Goal: Information Seeking & Learning: Learn about a topic

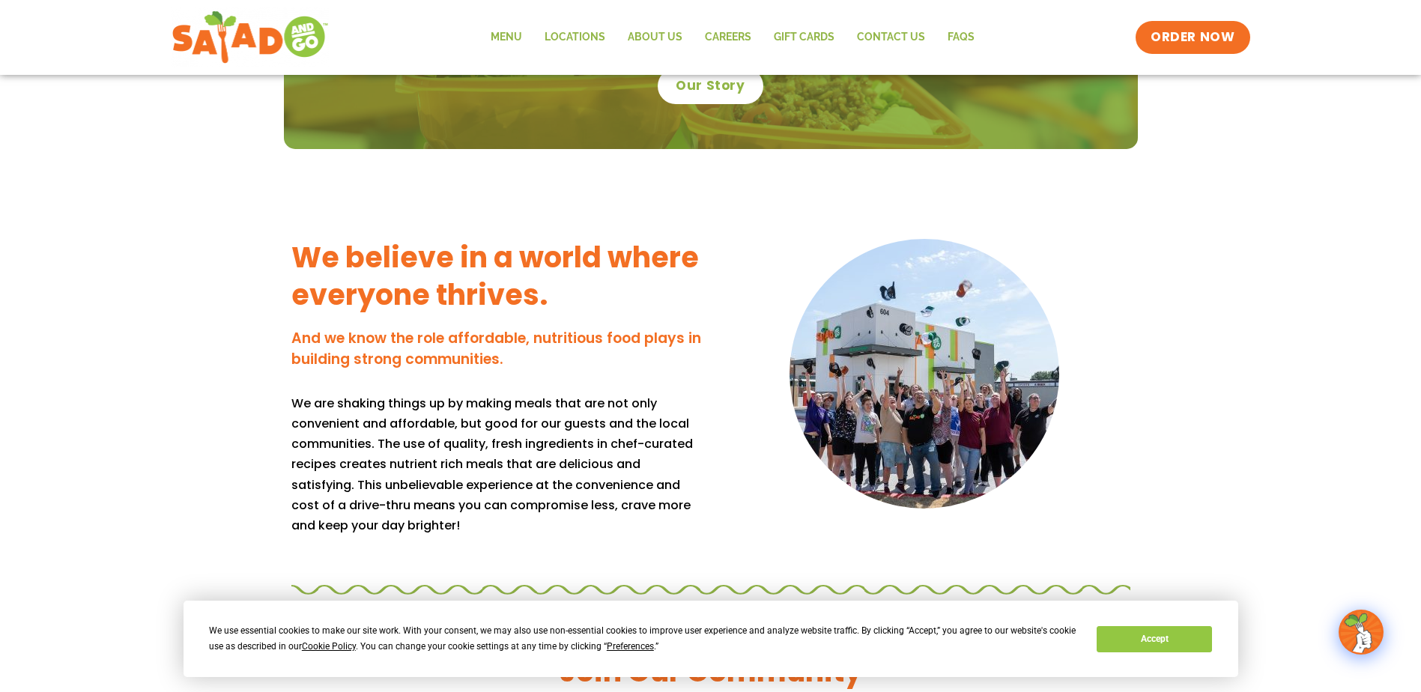
scroll to position [1123, 0]
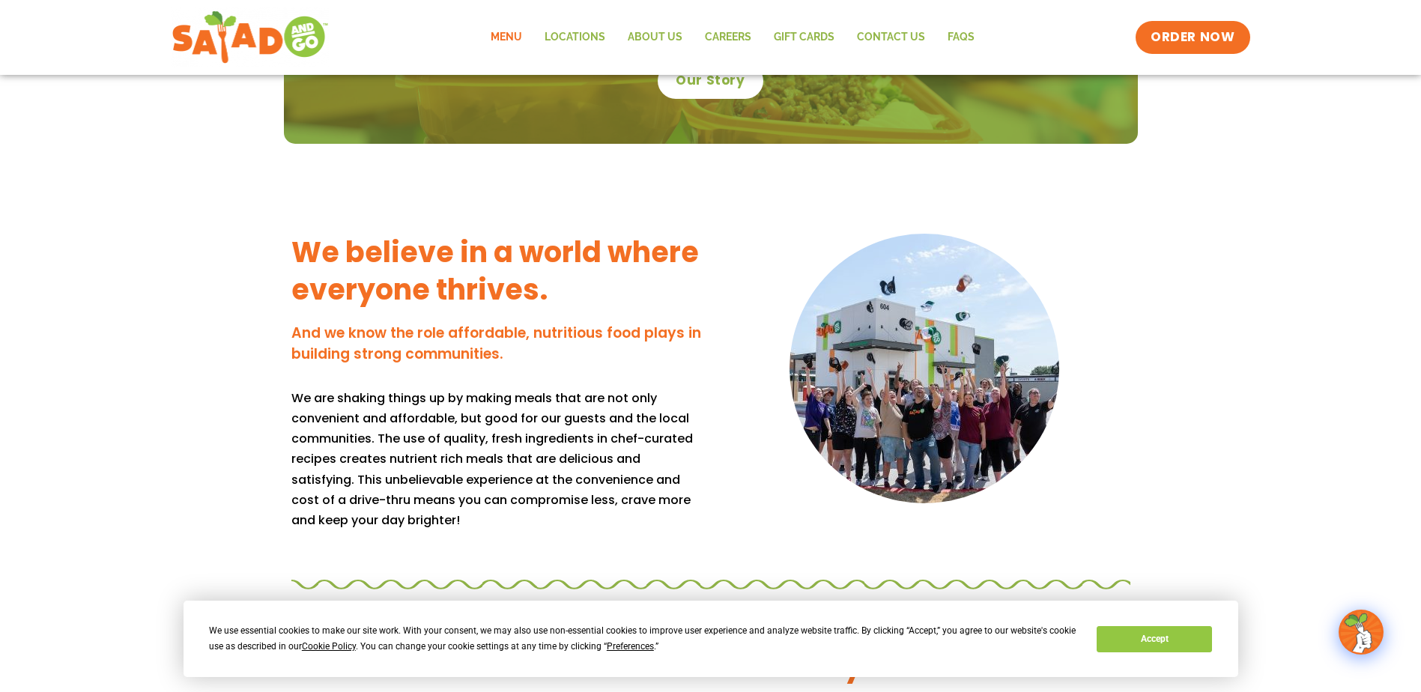
click at [500, 33] on link "Menu" at bounding box center [506, 37] width 54 height 34
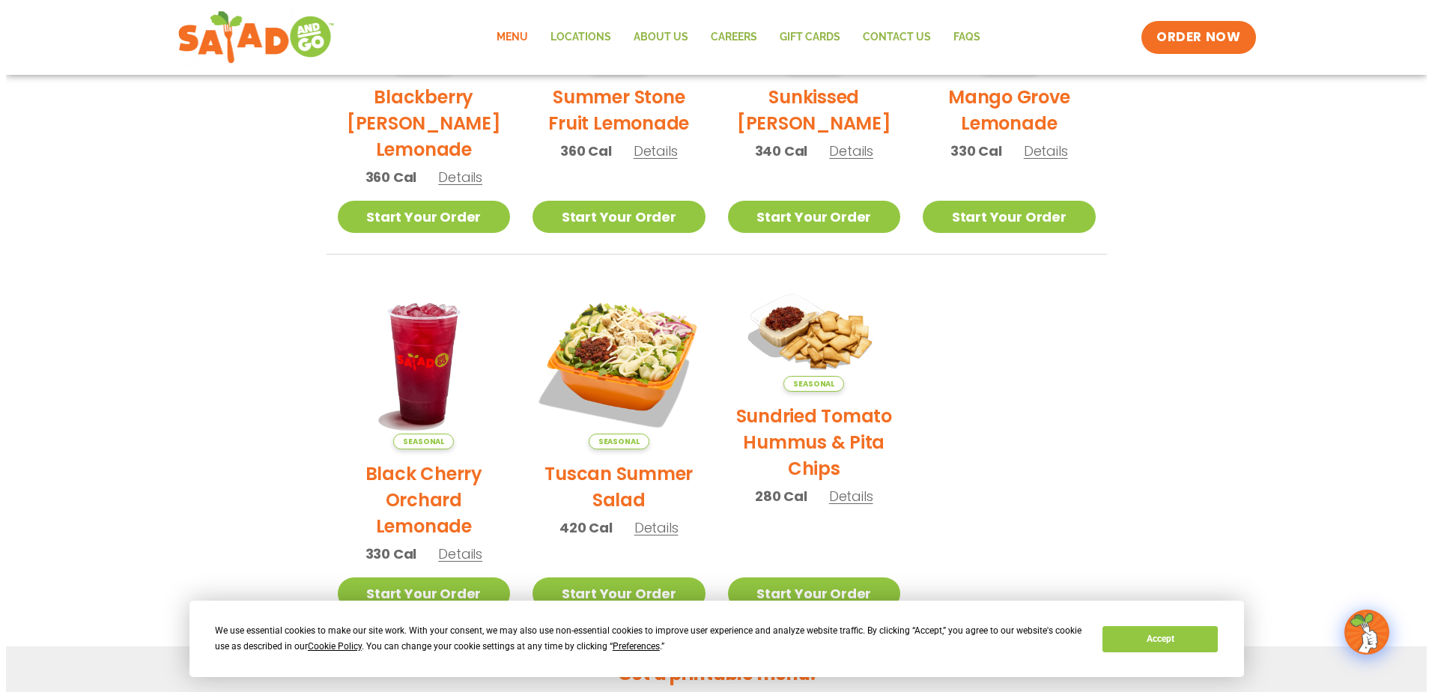
scroll to position [524, 0]
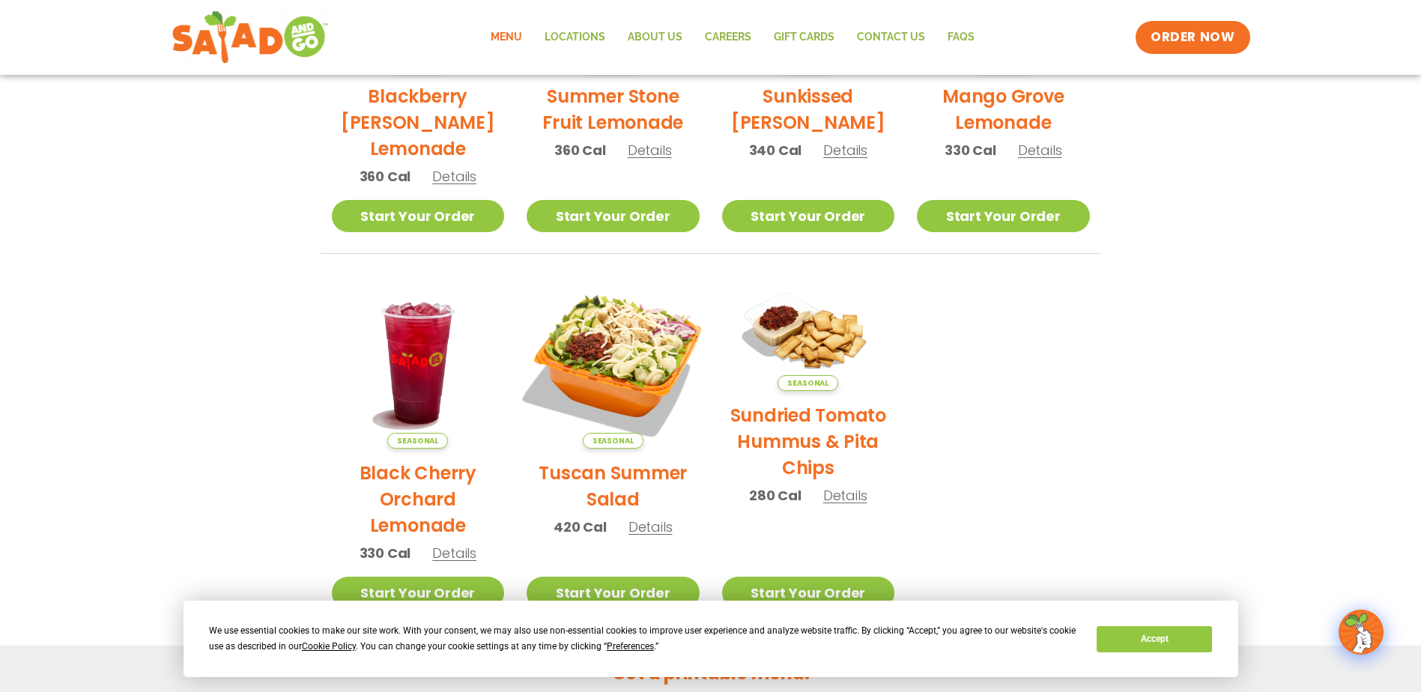
click at [606, 334] on img at bounding box center [612, 362] width 203 height 203
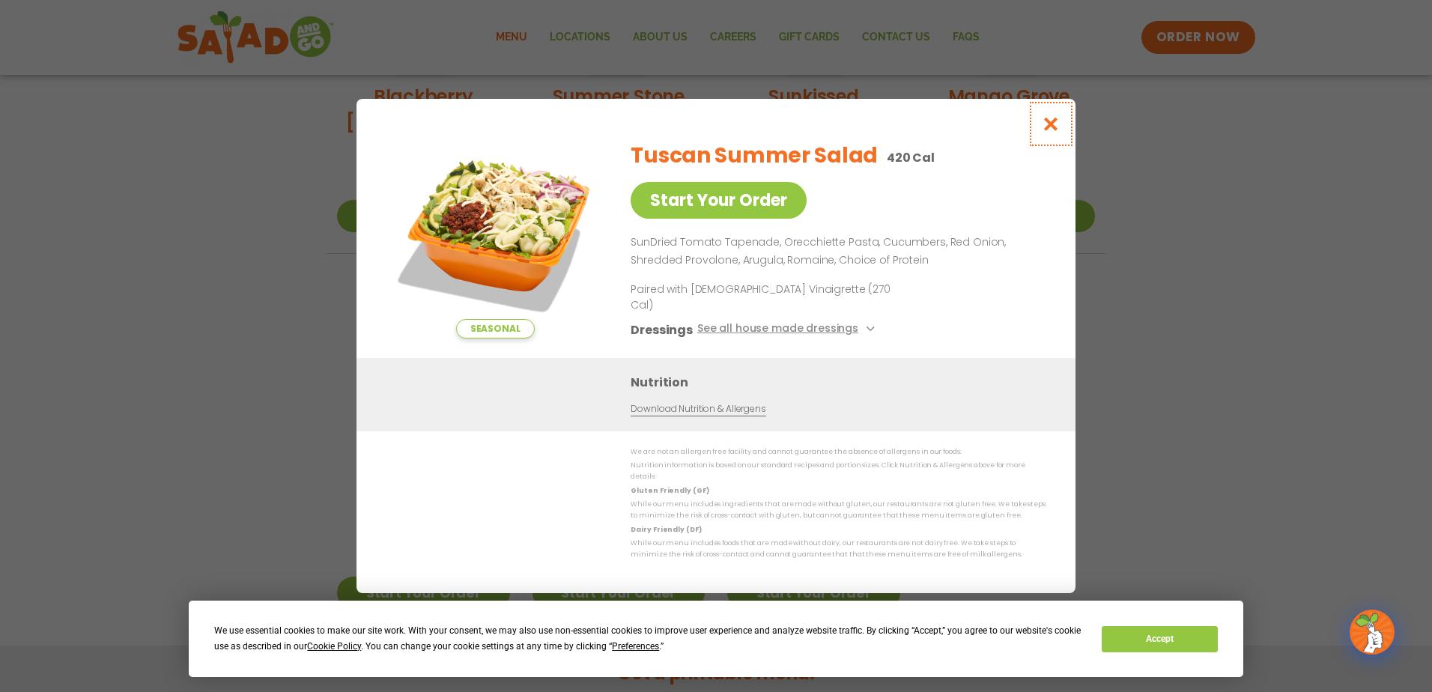
click at [1047, 131] on icon "Close modal" at bounding box center [1051, 124] width 19 height 16
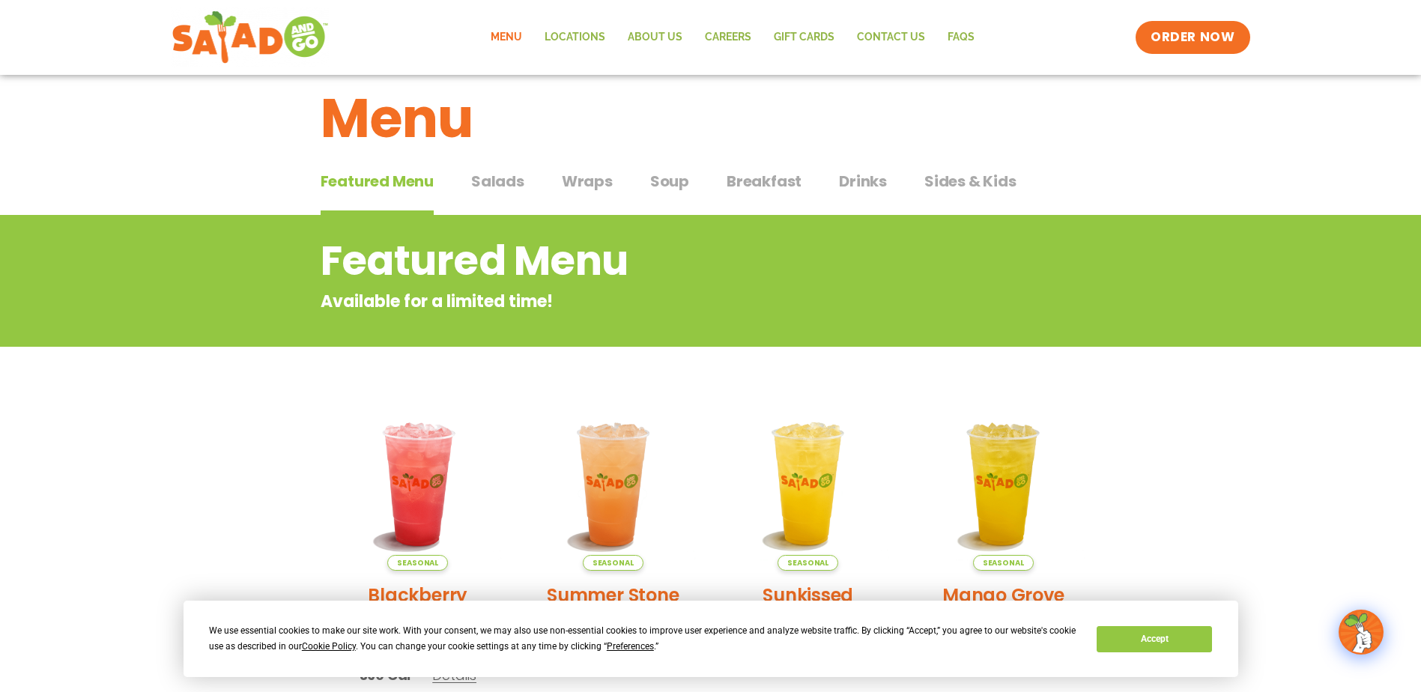
scroll to position [0, 0]
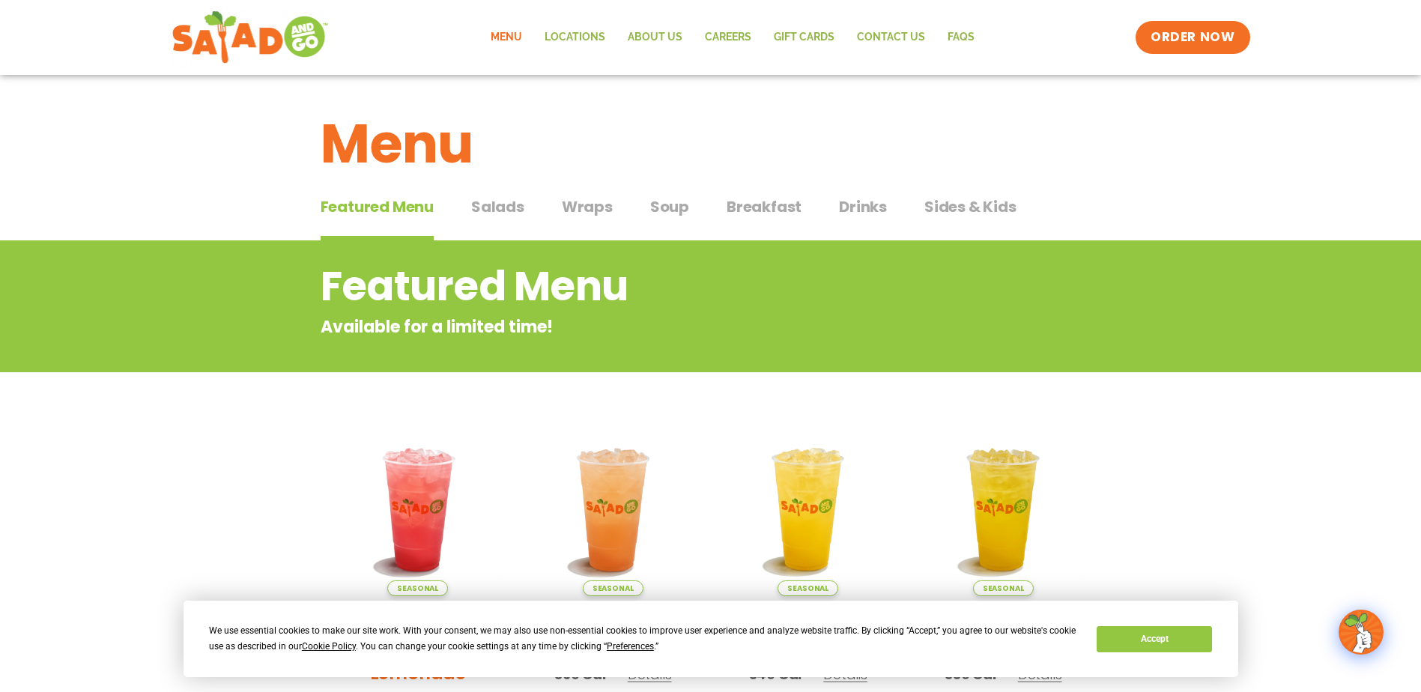
click at [500, 204] on span "Salads" at bounding box center [497, 206] width 53 height 22
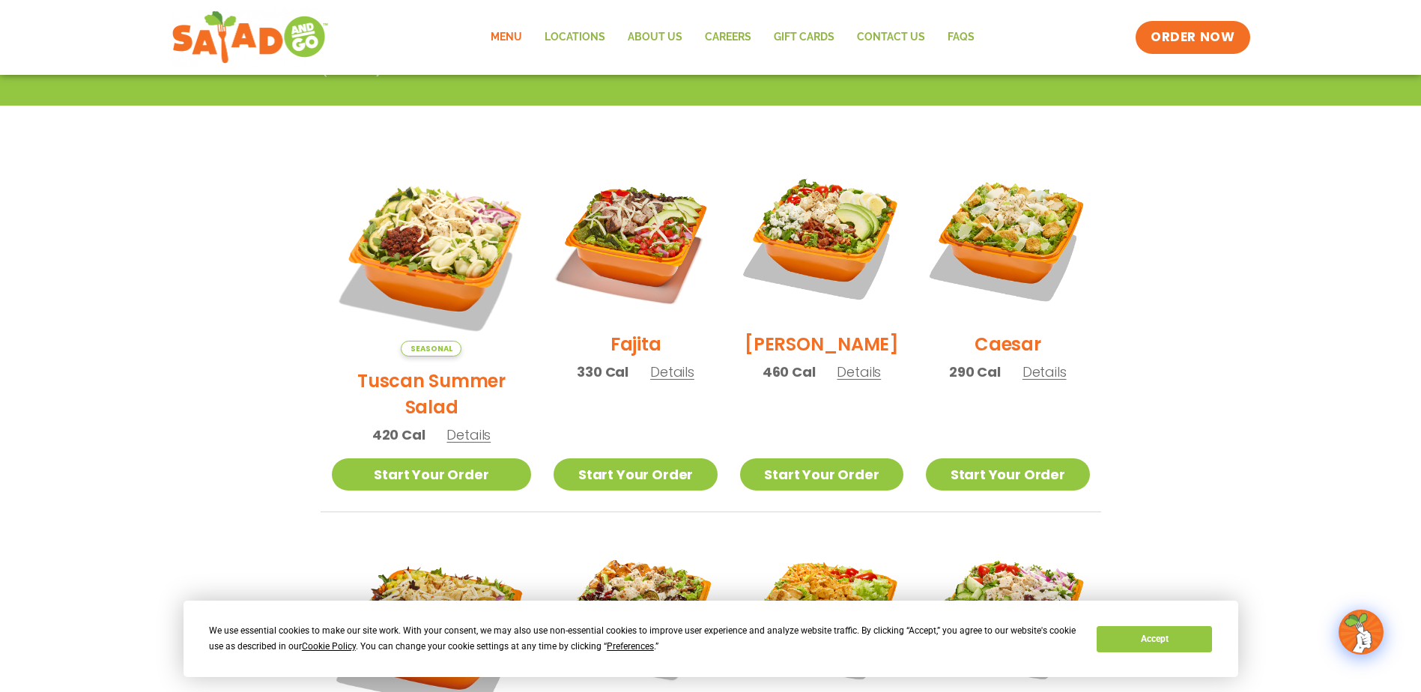
scroll to position [374, 0]
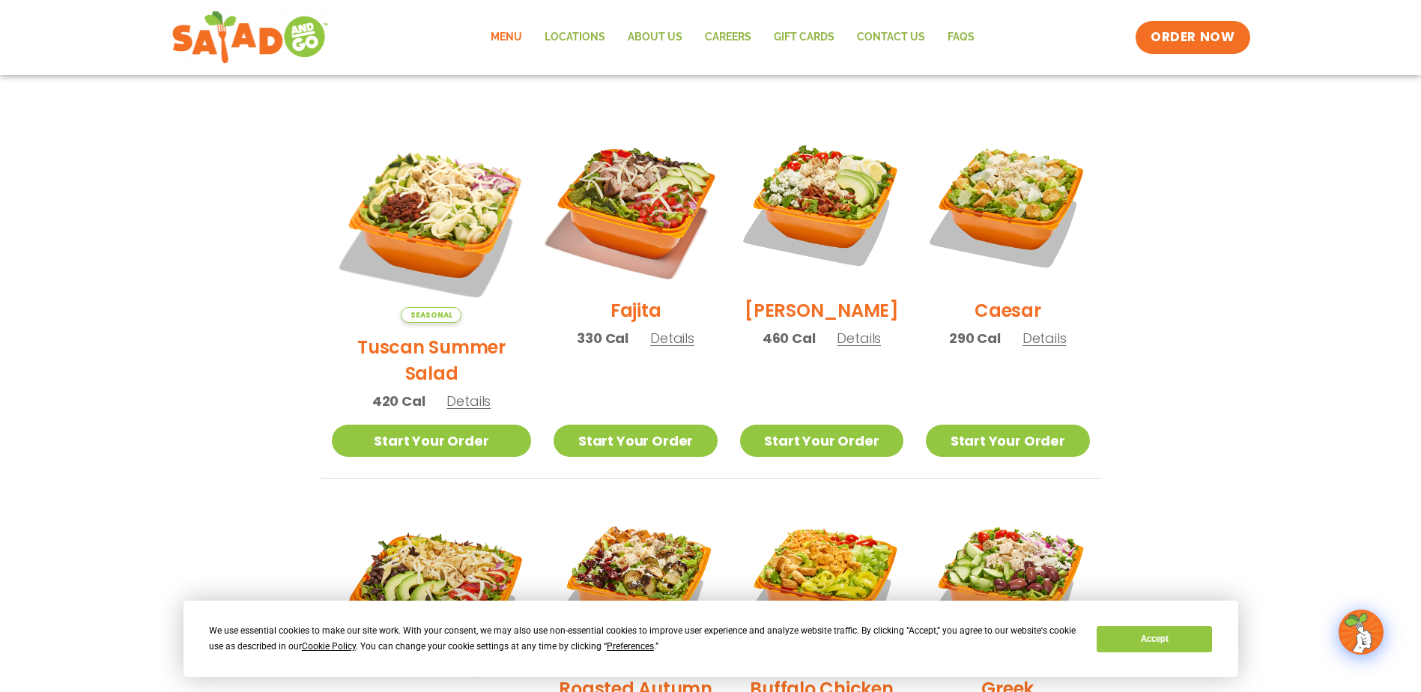
click at [637, 201] on img at bounding box center [635, 205] width 192 height 192
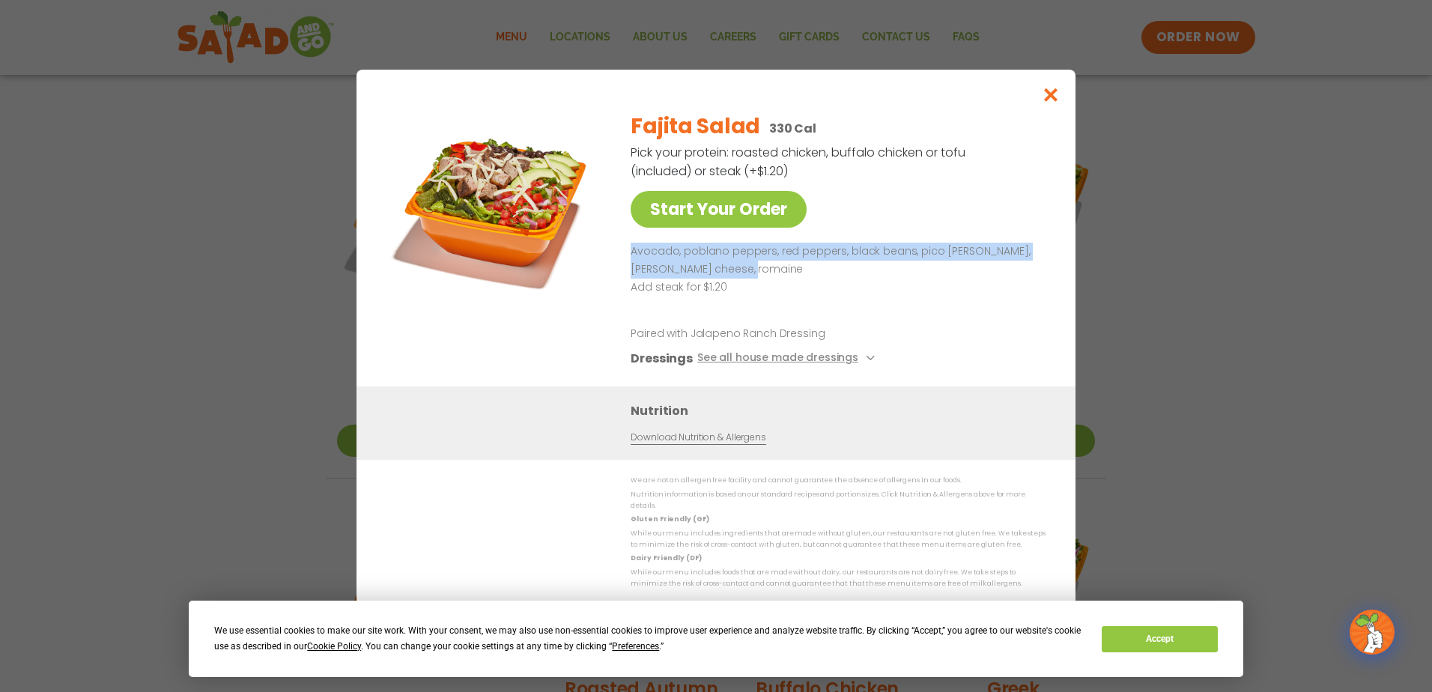
drag, startPoint x: 629, startPoint y: 252, endPoint x: 745, endPoint y: 277, distance: 118.8
click at [745, 277] on div "Start Your Order Fajita Salad 330 Cal Pick your protein: roasted chicken, buffa…" at bounding box center [715, 243] width 659 height 287
click at [1041, 97] on button "Close modal" at bounding box center [1051, 95] width 49 height 50
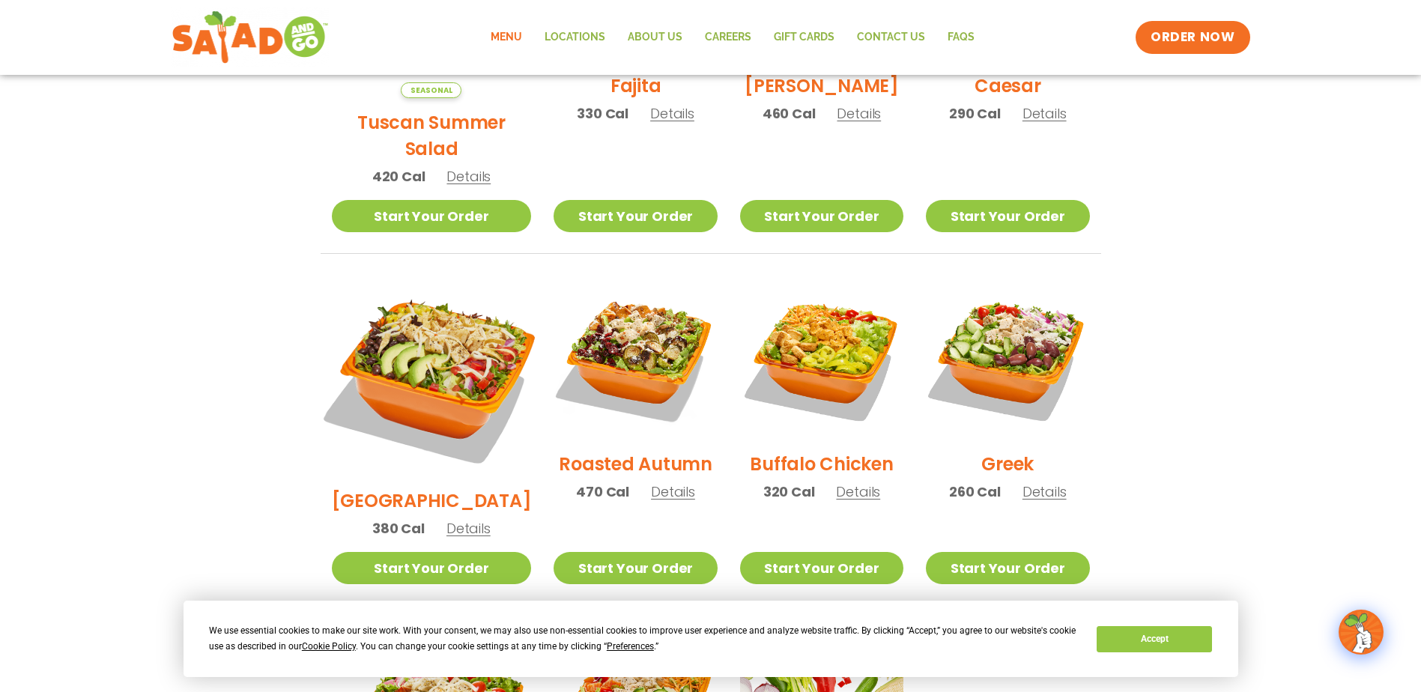
scroll to position [674, 0]
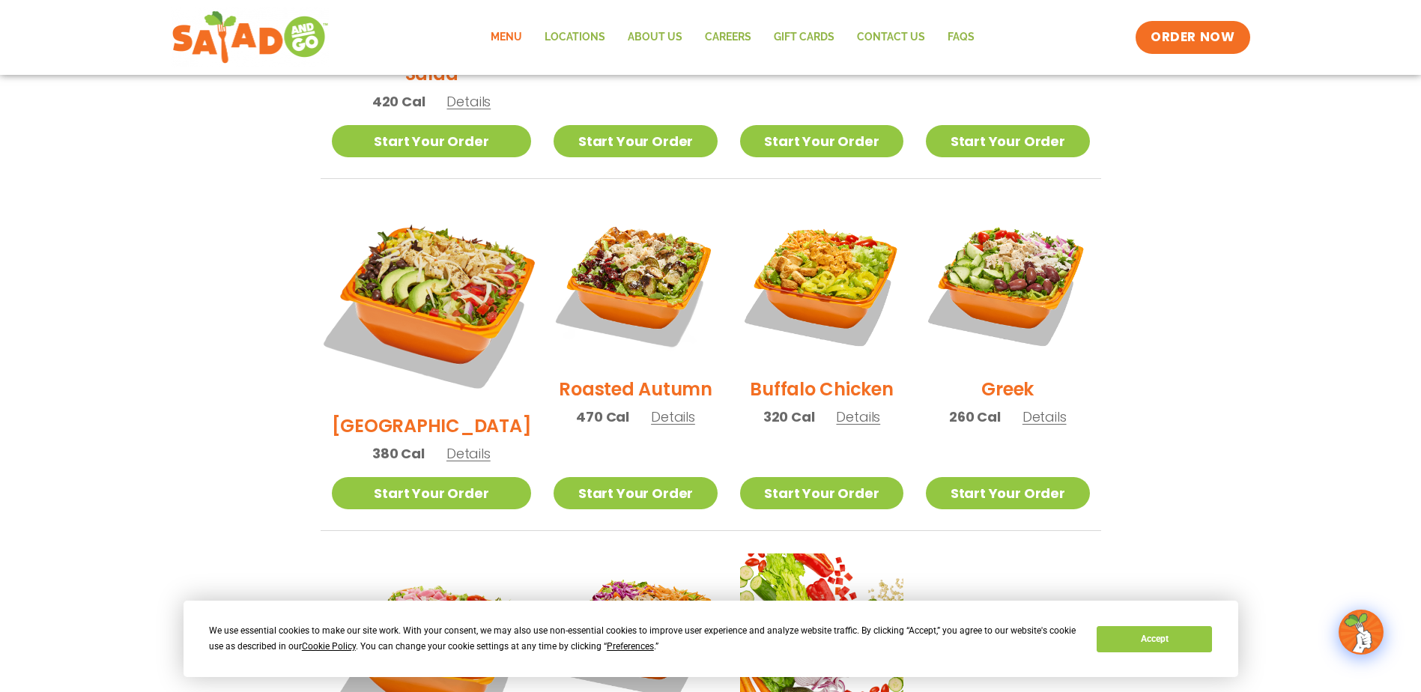
click at [453, 273] on img at bounding box center [431, 301] width 234 height 234
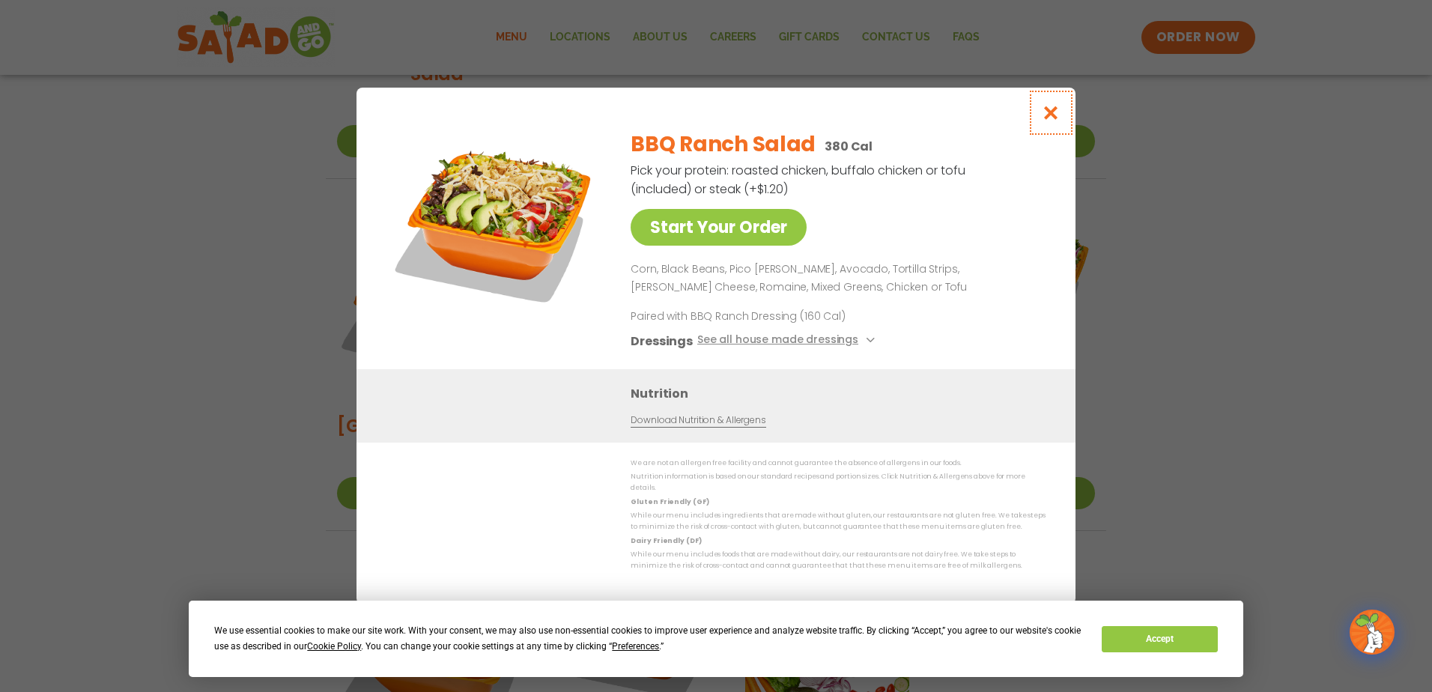
click at [1048, 118] on icon "Close modal" at bounding box center [1051, 113] width 19 height 16
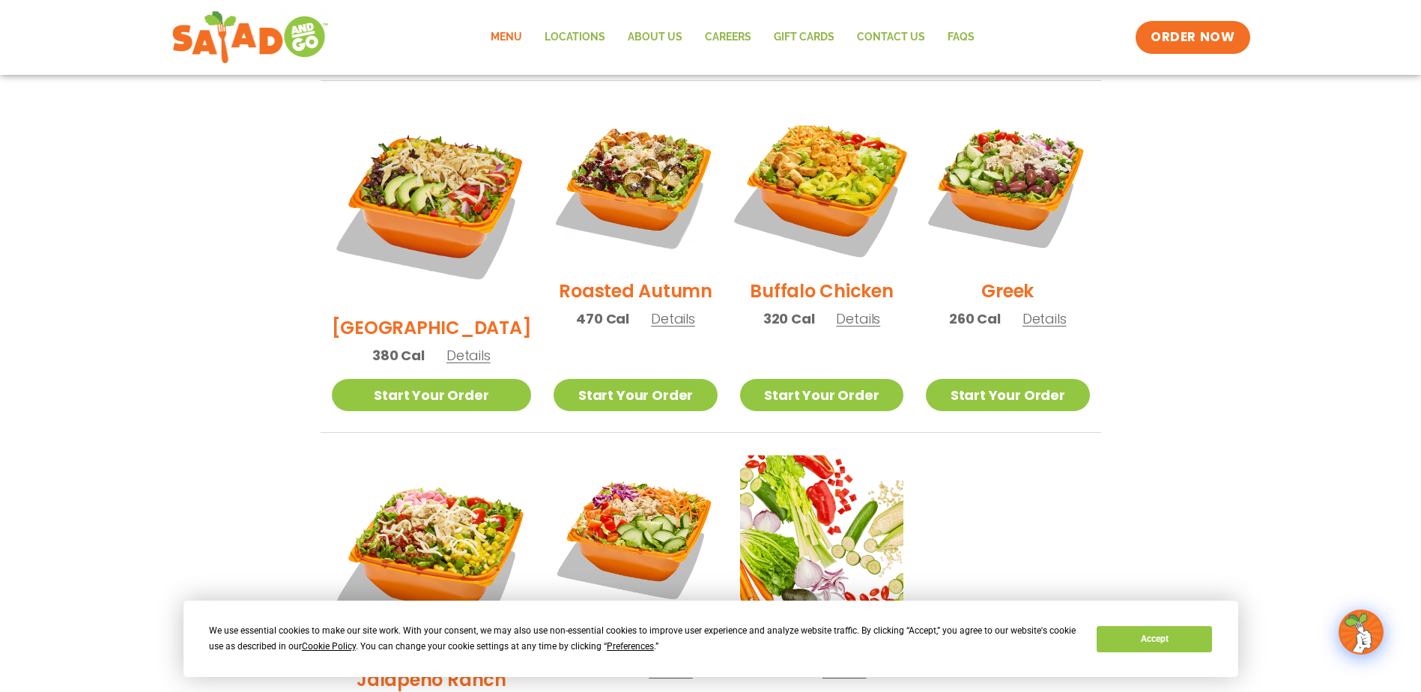
scroll to position [749, 0]
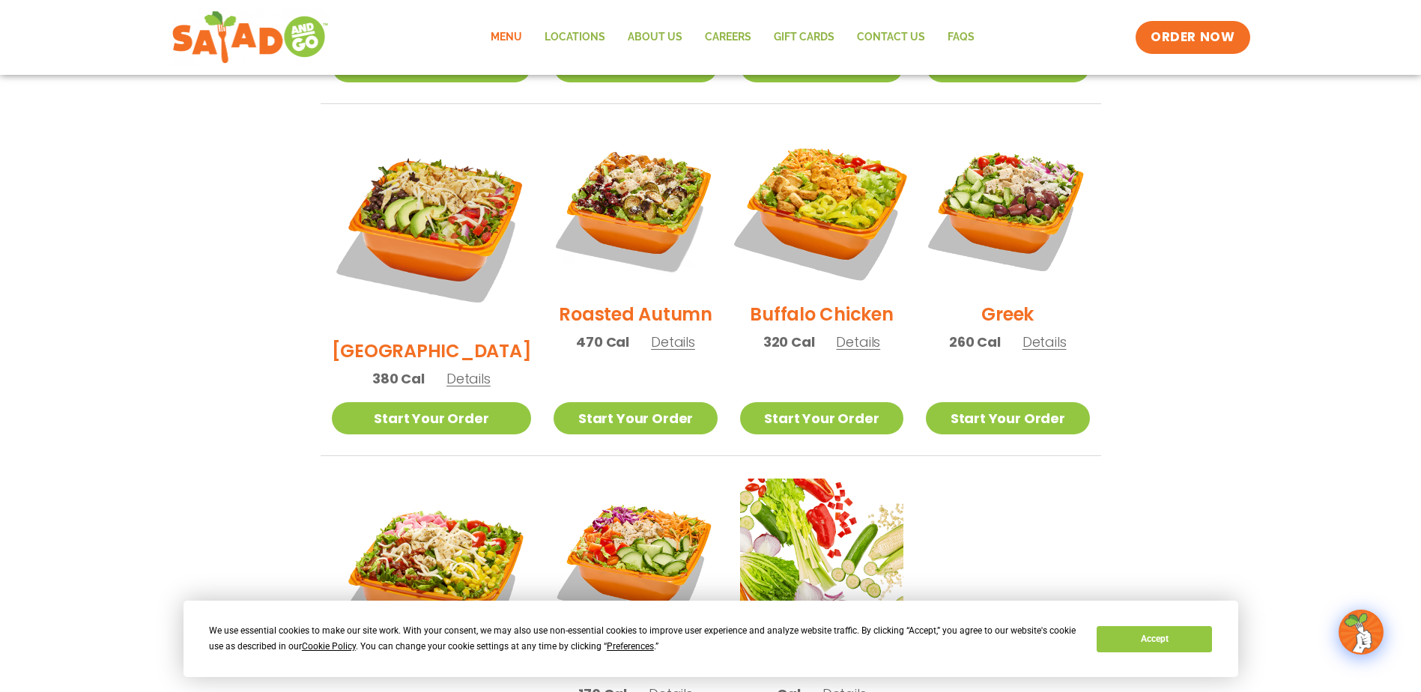
click at [821, 159] on img at bounding box center [822, 208] width 192 height 192
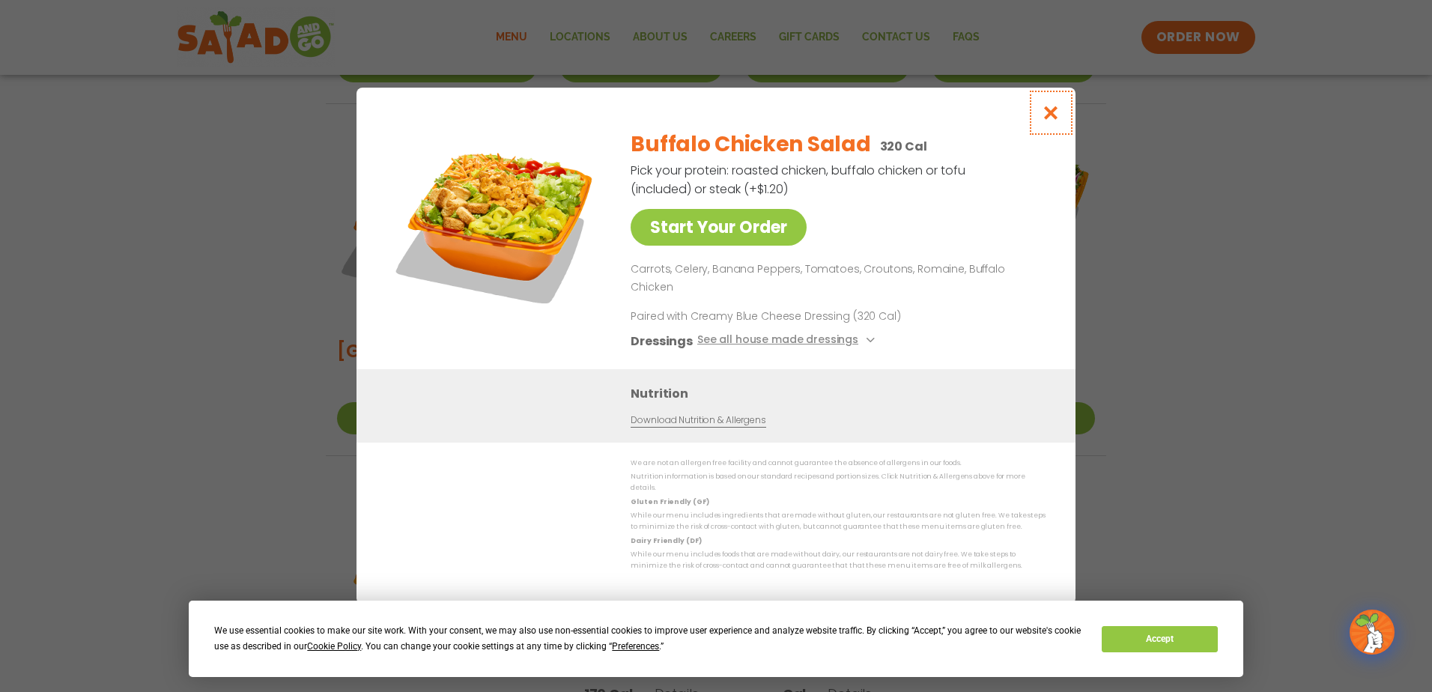
click at [1051, 121] on icon "Close modal" at bounding box center [1051, 113] width 19 height 16
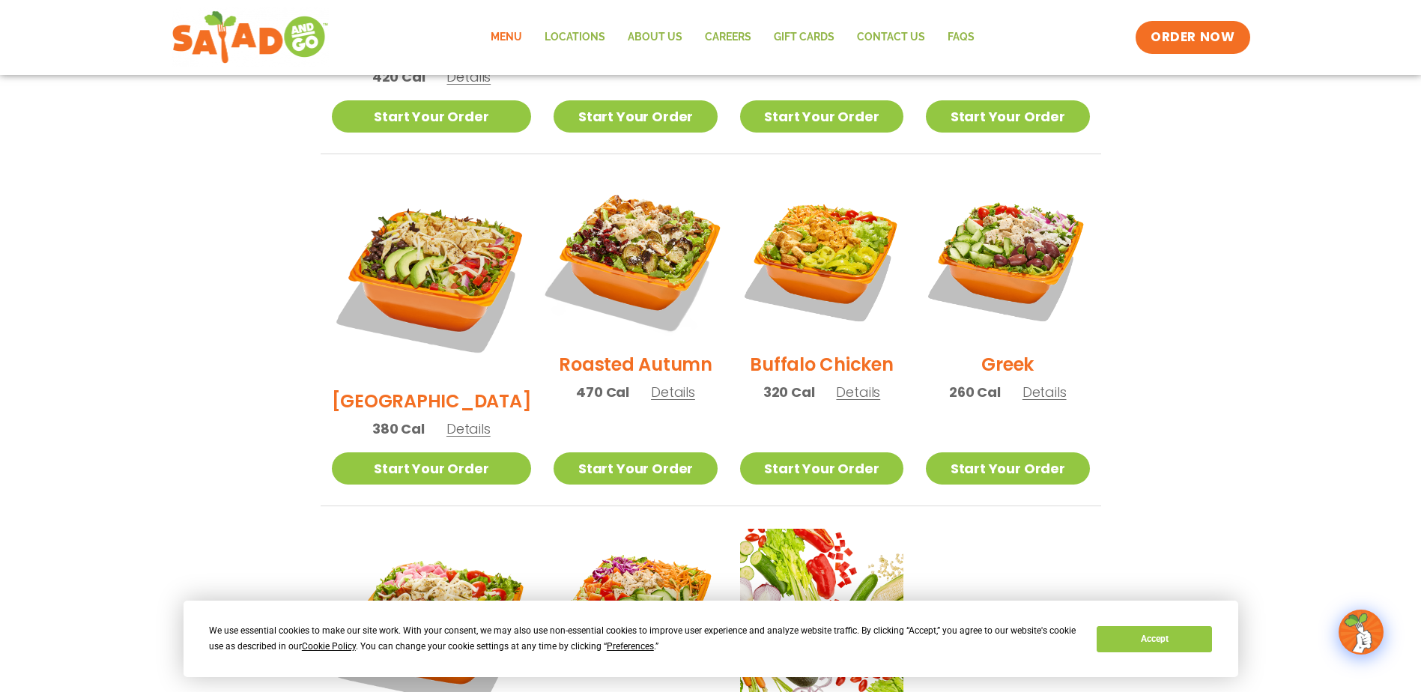
scroll to position [674, 0]
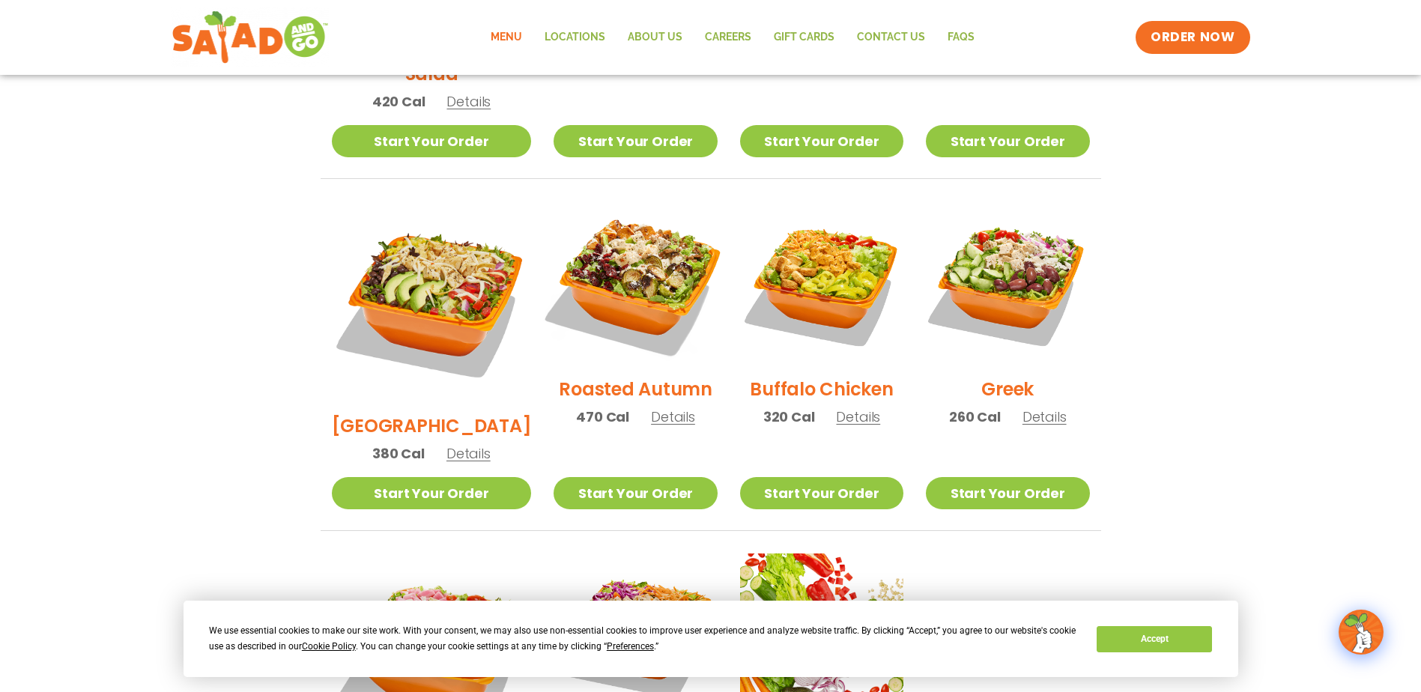
click at [607, 254] on img at bounding box center [635, 283] width 192 height 192
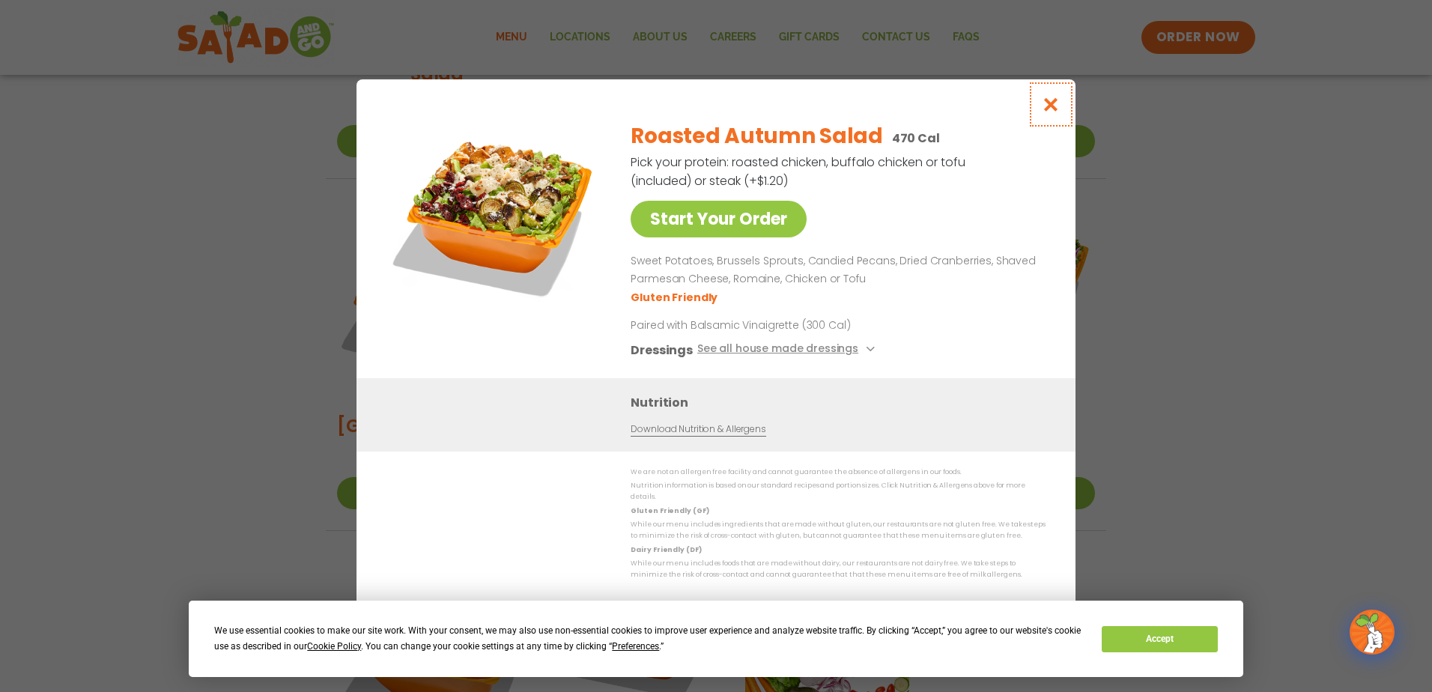
click at [1043, 111] on icon "Close modal" at bounding box center [1051, 105] width 19 height 16
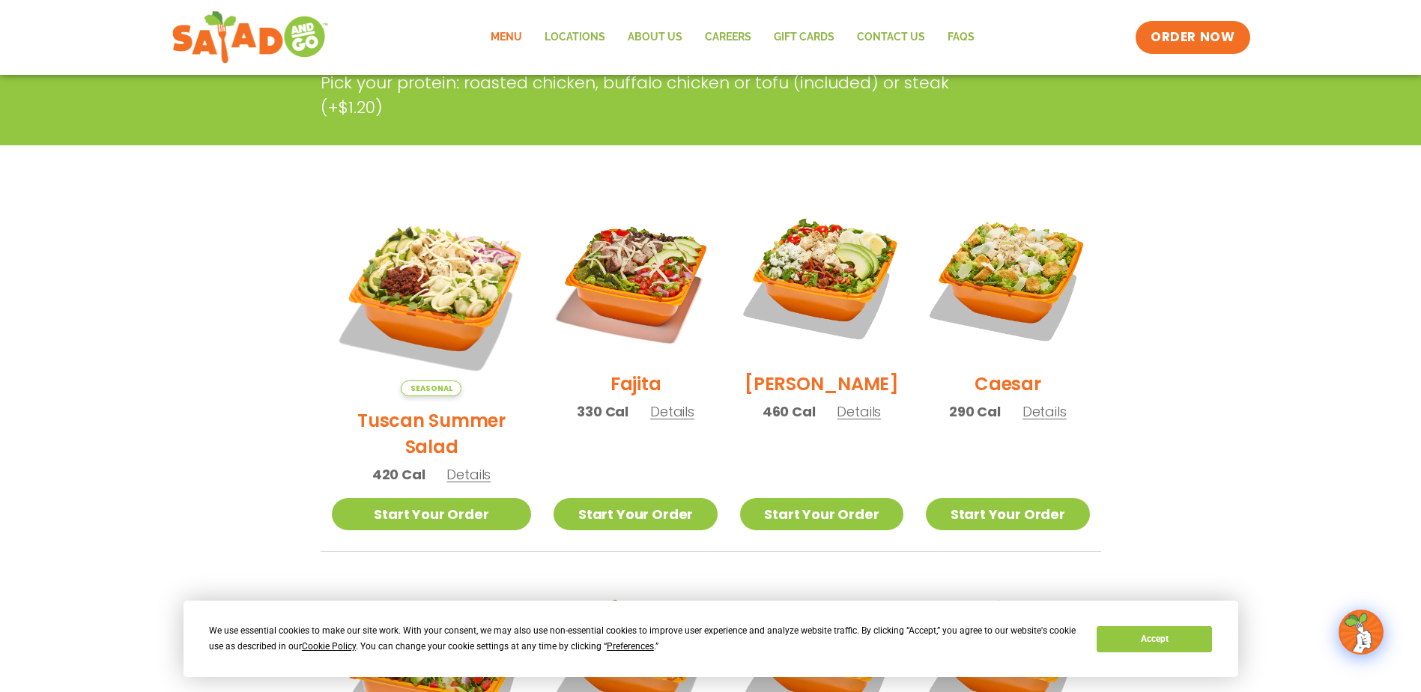
scroll to position [300, 0]
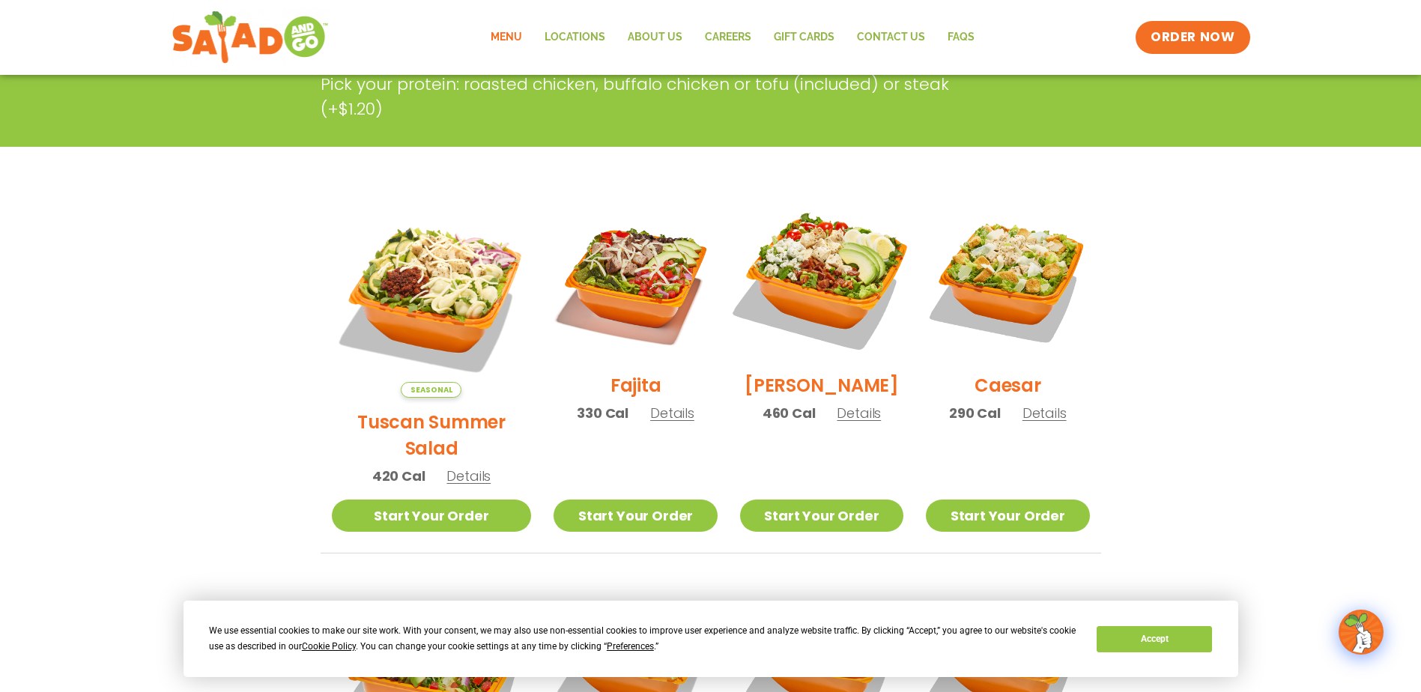
click at [801, 264] on img at bounding box center [822, 279] width 192 height 192
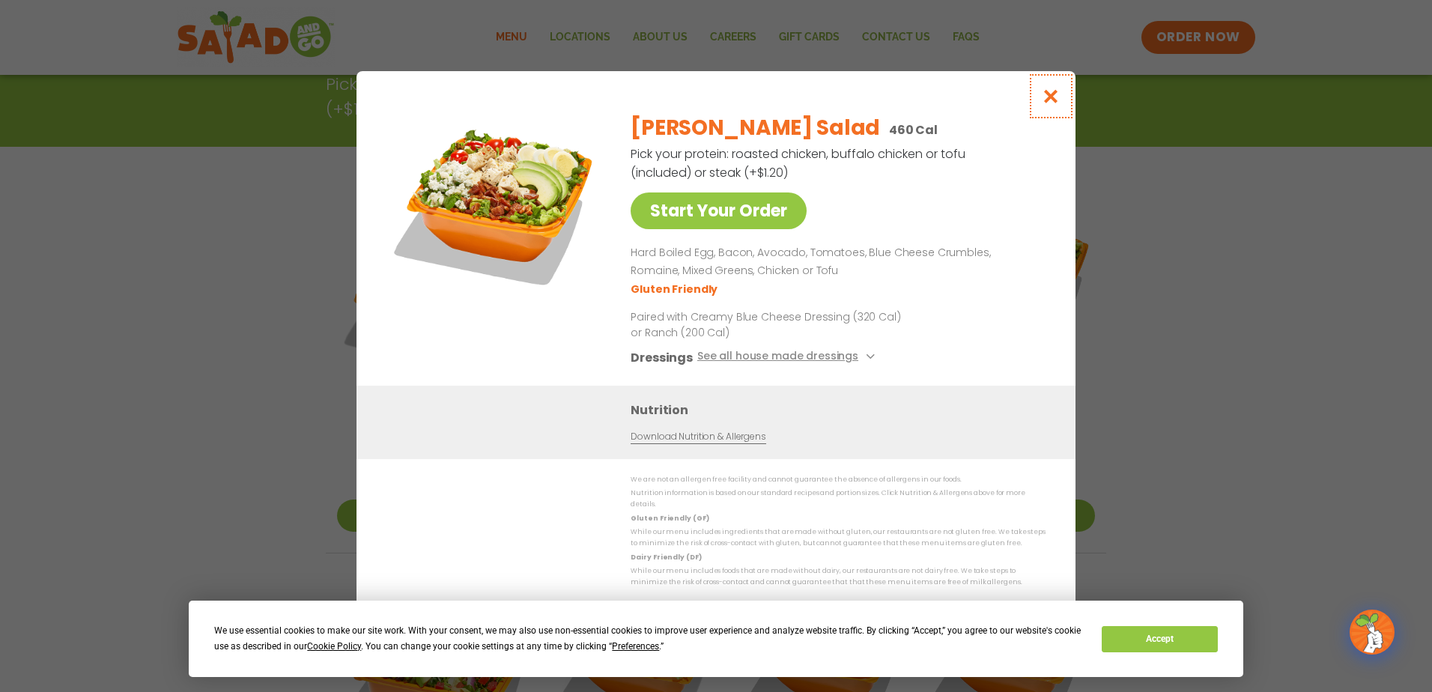
click at [1050, 104] on icon "Close modal" at bounding box center [1051, 96] width 19 height 16
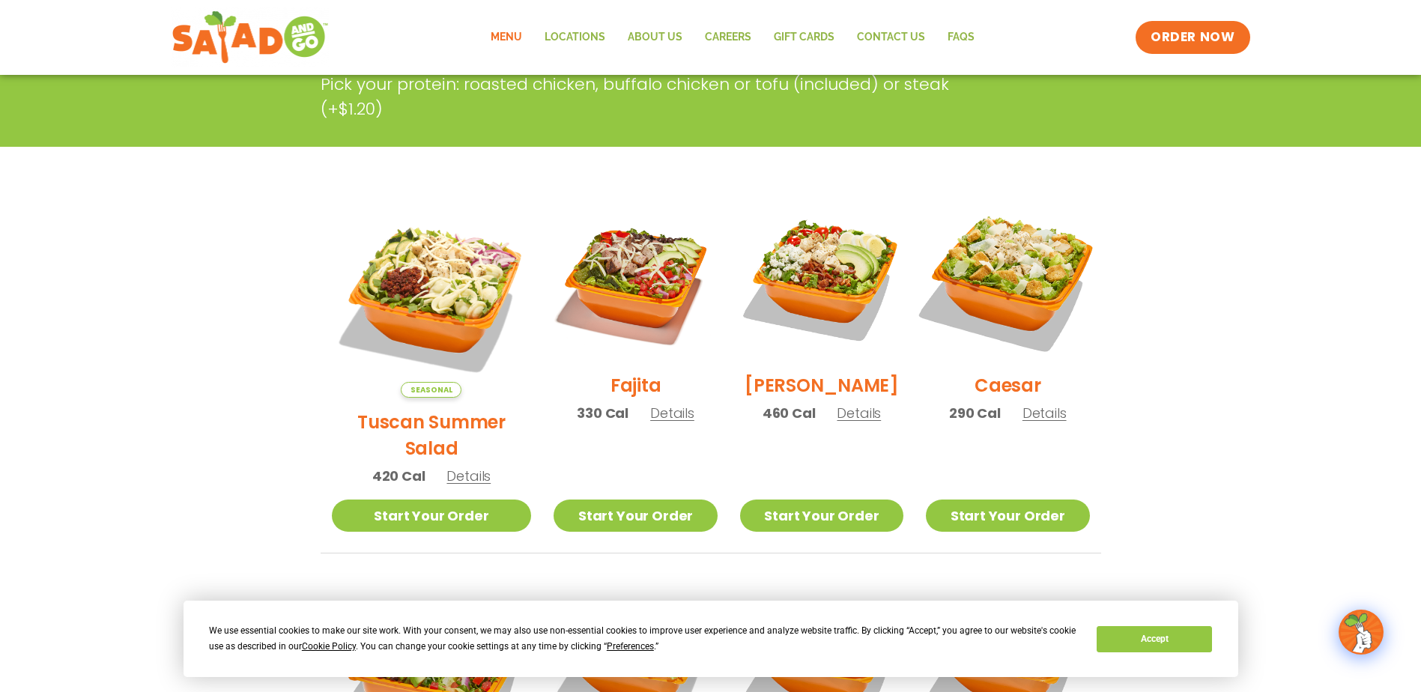
click at [1001, 288] on img at bounding box center [1007, 279] width 192 height 192
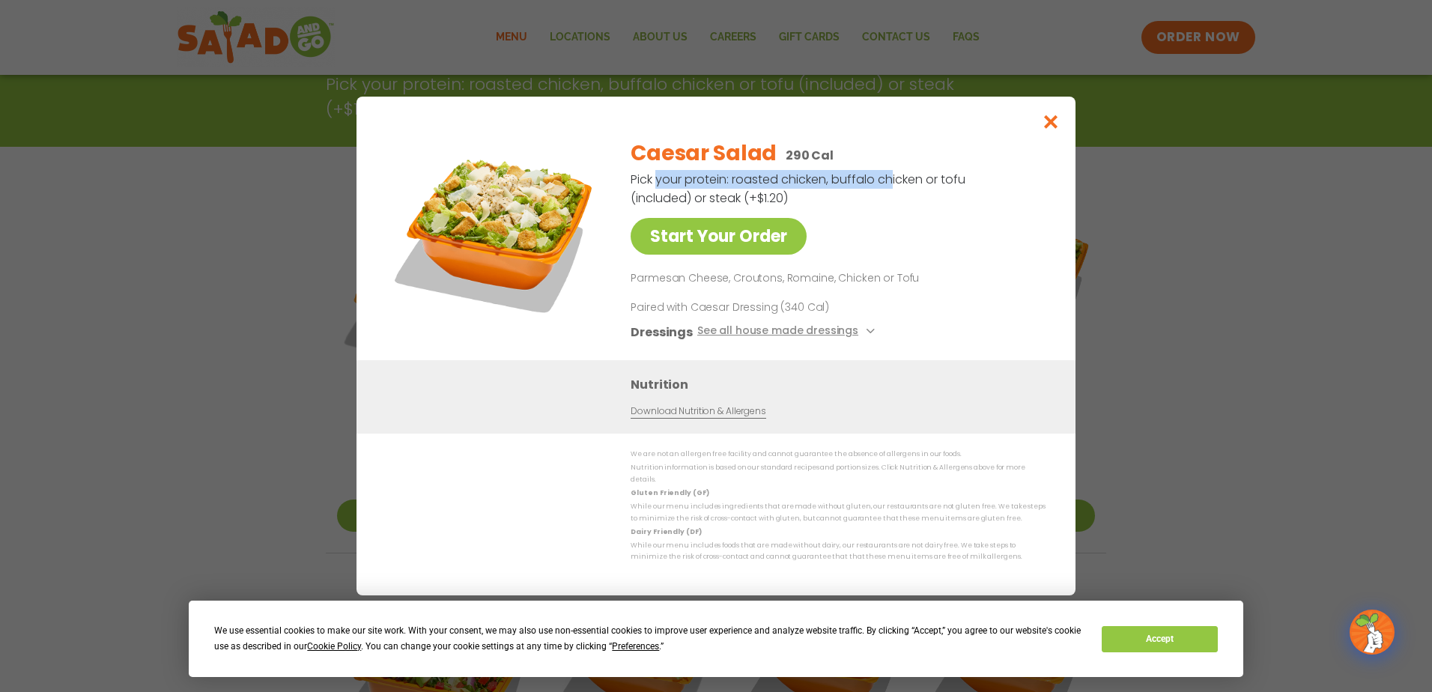
drag, startPoint x: 654, startPoint y: 185, endPoint x: 884, endPoint y: 189, distance: 229.9
click at [884, 189] on p "Pick your protein: roasted chicken, buffalo chicken or tofu (included) or steak…" at bounding box center [799, 188] width 337 height 37
drag, startPoint x: 884, startPoint y: 189, endPoint x: 883, endPoint y: 199, distance: 9.8
click at [883, 199] on p "Pick your protein: roasted chicken, buffalo chicken or tofu (included) or steak…" at bounding box center [799, 188] width 337 height 37
click at [1051, 130] on icon "Close modal" at bounding box center [1051, 122] width 19 height 16
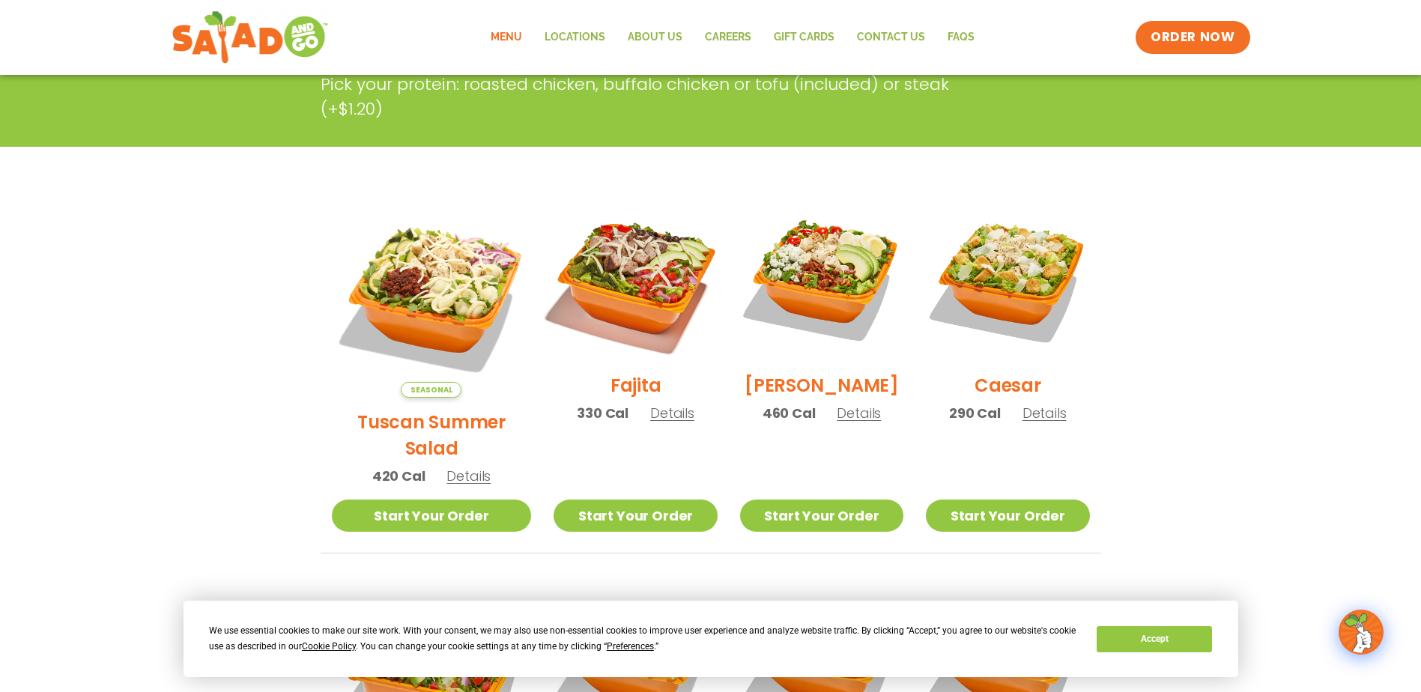
click at [613, 286] on img at bounding box center [635, 279] width 192 height 192
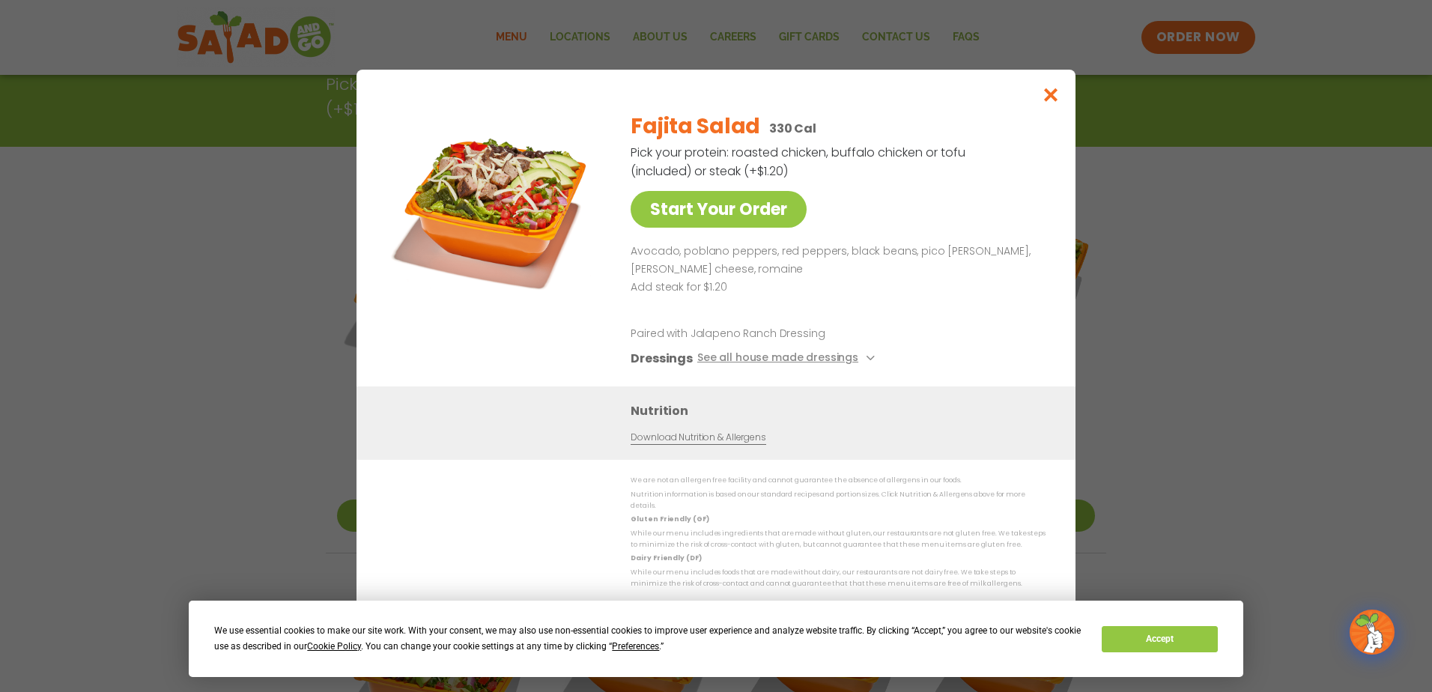
click at [470, 199] on img at bounding box center [495, 205] width 210 height 210
click at [1051, 98] on icon "Close modal" at bounding box center [1051, 95] width 19 height 16
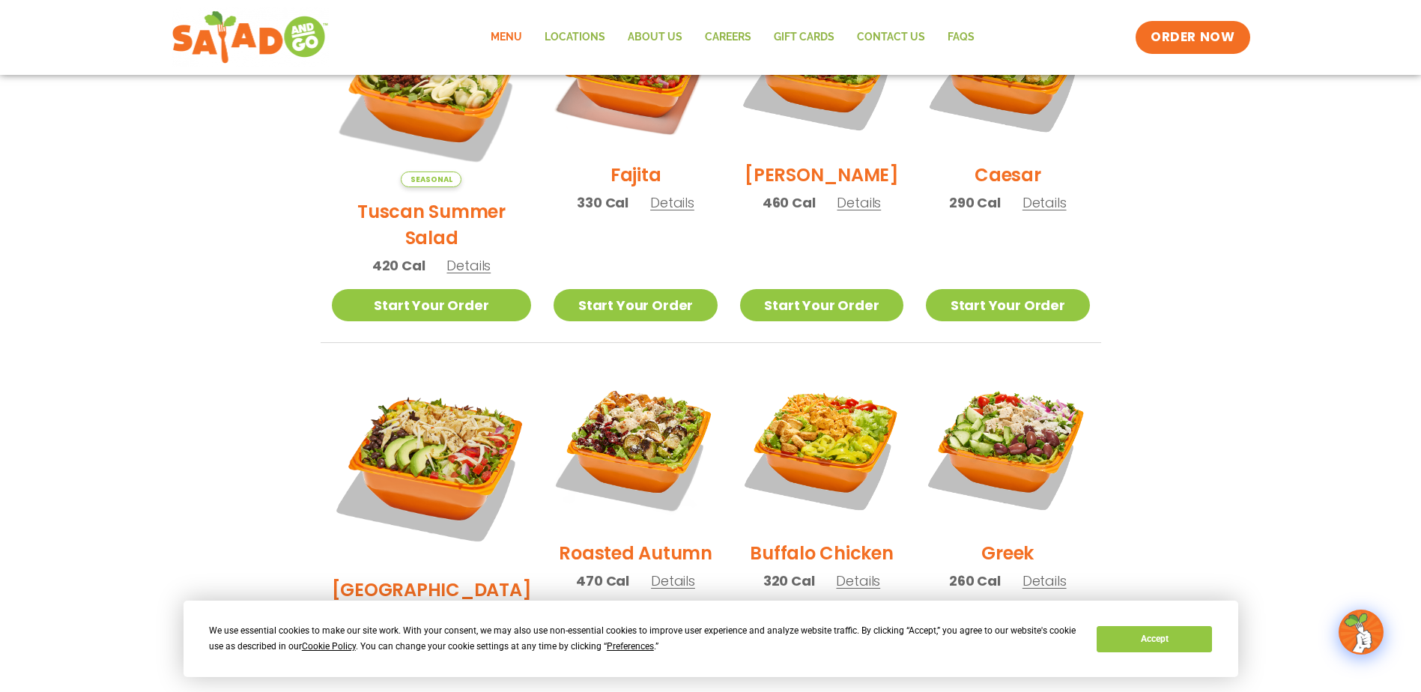
scroll to position [599, 0]
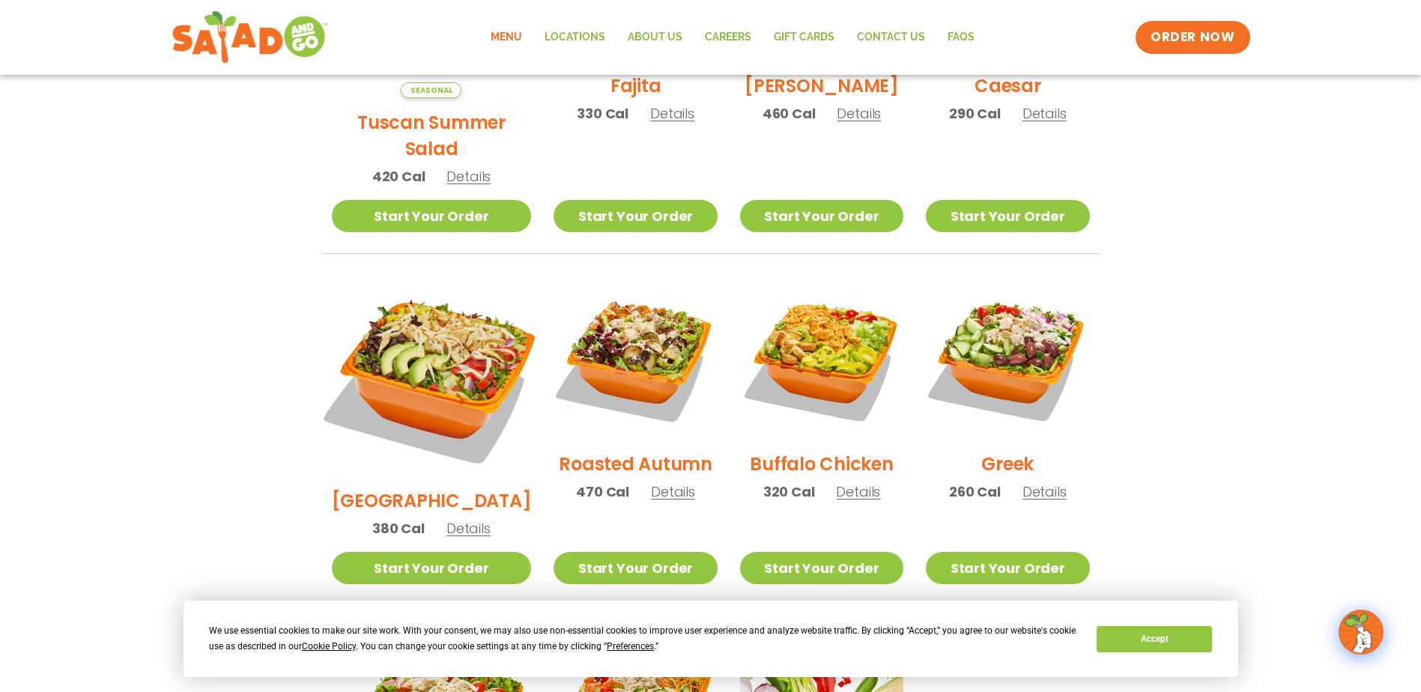
click at [476, 321] on img at bounding box center [431, 376] width 234 height 234
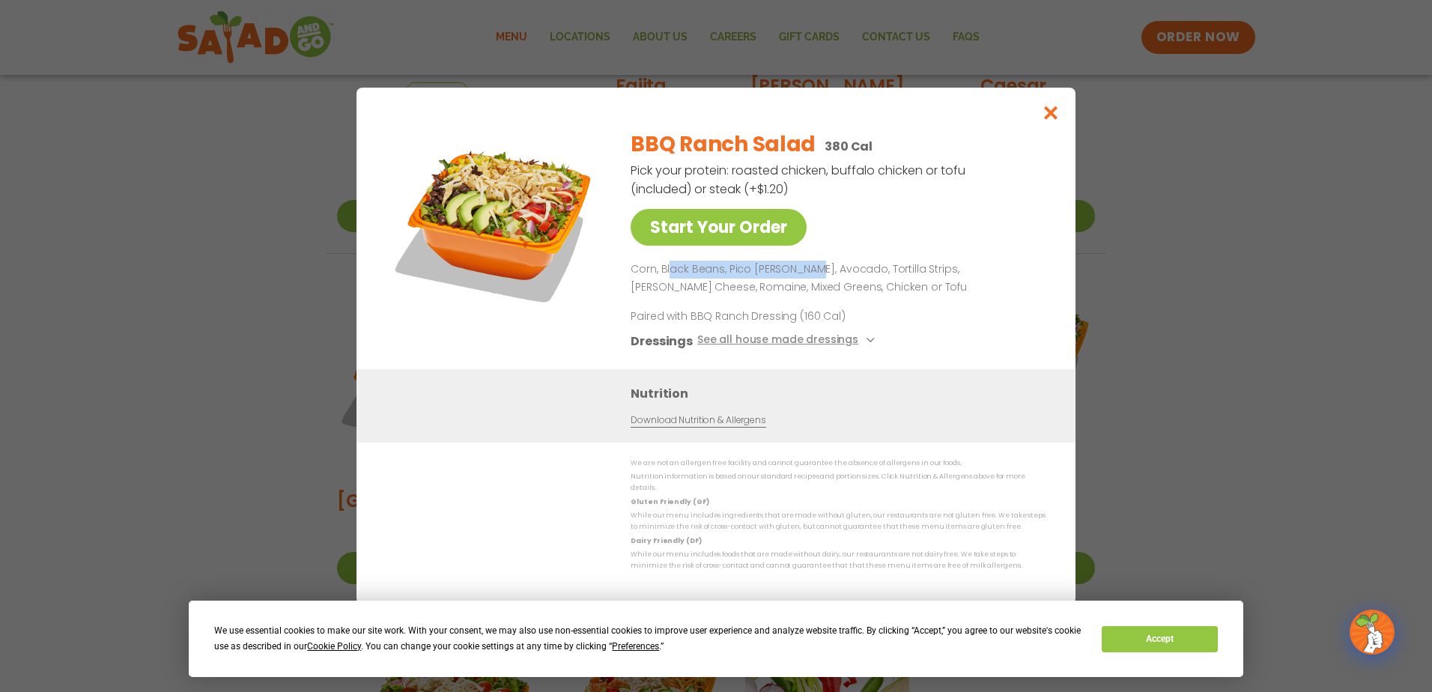
drag, startPoint x: 805, startPoint y: 284, endPoint x: 668, endPoint y: 260, distance: 139.1
click at [668, 260] on div "BBQ Ranch Salad 380 Cal Pick your protein: roasted chicken, buffalo chicken or …" at bounding box center [835, 244] width 409 height 252
click at [691, 154] on h2 "BBQ Ranch Salad" at bounding box center [723, 144] width 185 height 31
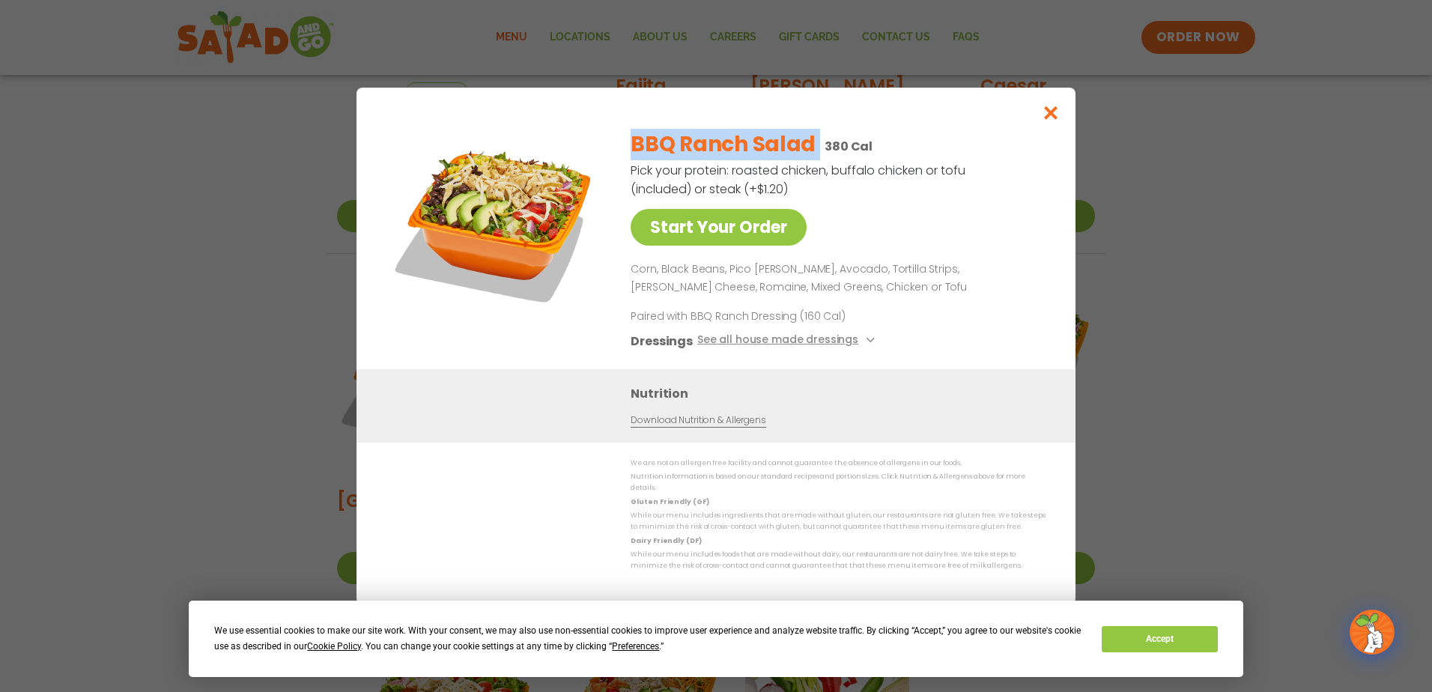
click at [691, 154] on h2 "BBQ Ranch Salad" at bounding box center [723, 144] width 185 height 31
copy h2 "BBQ Ranch Salad"
click at [525, 43] on div "Start Your Order BBQ Ranch Salad 380 Cal Pick your protein: roasted chicken, bu…" at bounding box center [716, 346] width 1432 height 692
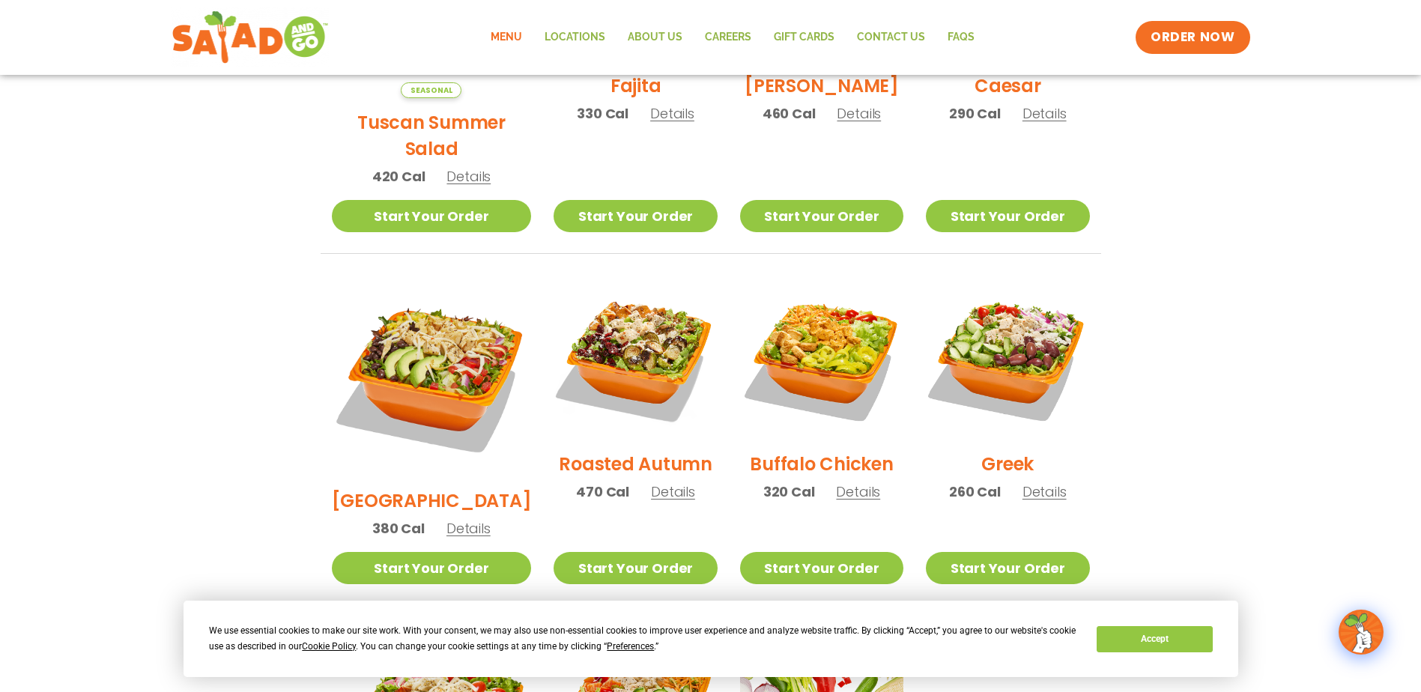
click at [525, 43] on link "Menu" at bounding box center [506, 37] width 54 height 34
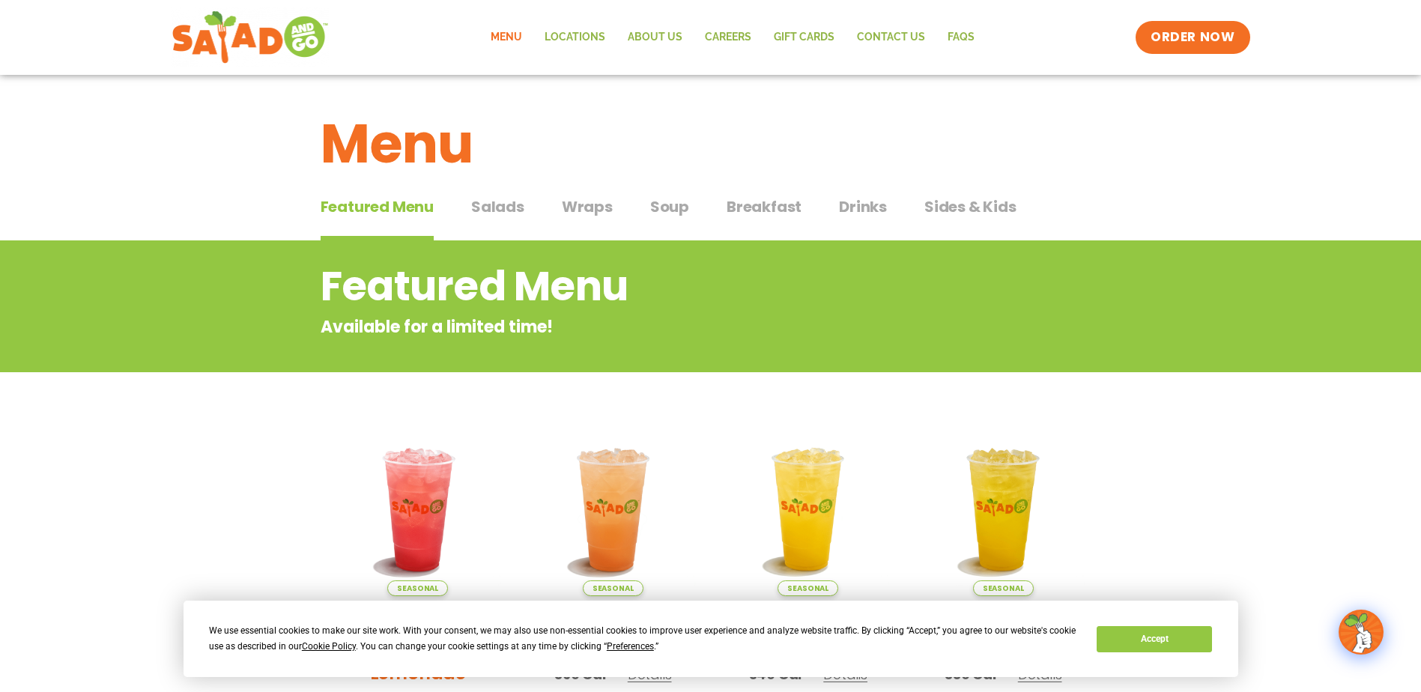
click at [864, 207] on span "Drinks" at bounding box center [863, 206] width 48 height 22
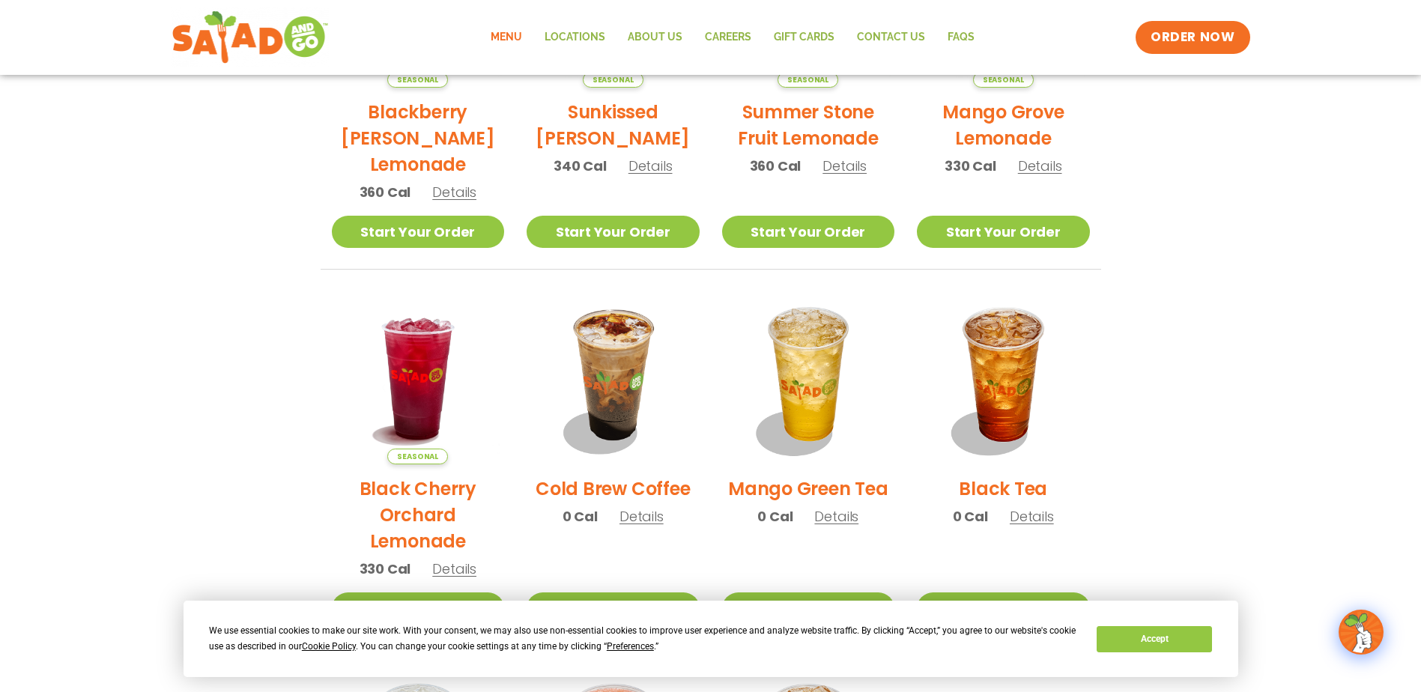
scroll to position [374, 0]
